Goal: Task Accomplishment & Management: Manage account settings

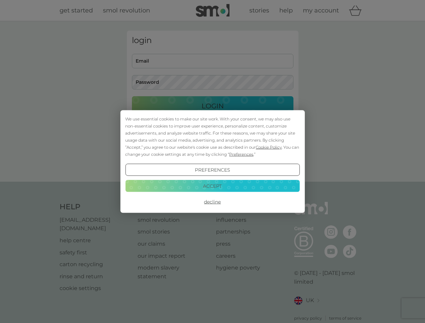
click at [269, 147] on span "Cookie Policy" at bounding box center [269, 147] width 26 height 5
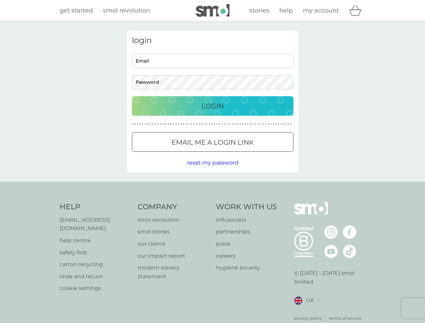
click at [240, 154] on div "login Email Password Login ● ● ● ● ● ● ● ● ● ● ● ● ● ● ● ● ● ● ● ● ● ● ● ● ● ● …" at bounding box center [213, 102] width 172 height 142
click at [212, 170] on div "login Email Password Login ● ● ● ● ● ● ● ● ● ● ● ● ● ● ● ● ● ● ● ● ● ● ● ● ● ● …" at bounding box center [213, 102] width 172 height 142
click at [212, 202] on div "Help [EMAIL_ADDRESS][DOMAIN_NAME] help centre safety first carton recycling rin…" at bounding box center [213, 261] width 306 height 119
click at [212, 186] on div "Help [EMAIL_ADDRESS][DOMAIN_NAME] help centre safety first carton recycling rin…" at bounding box center [212, 262] width 425 height 160
